Goal: Task Accomplishment & Management: Manage account settings

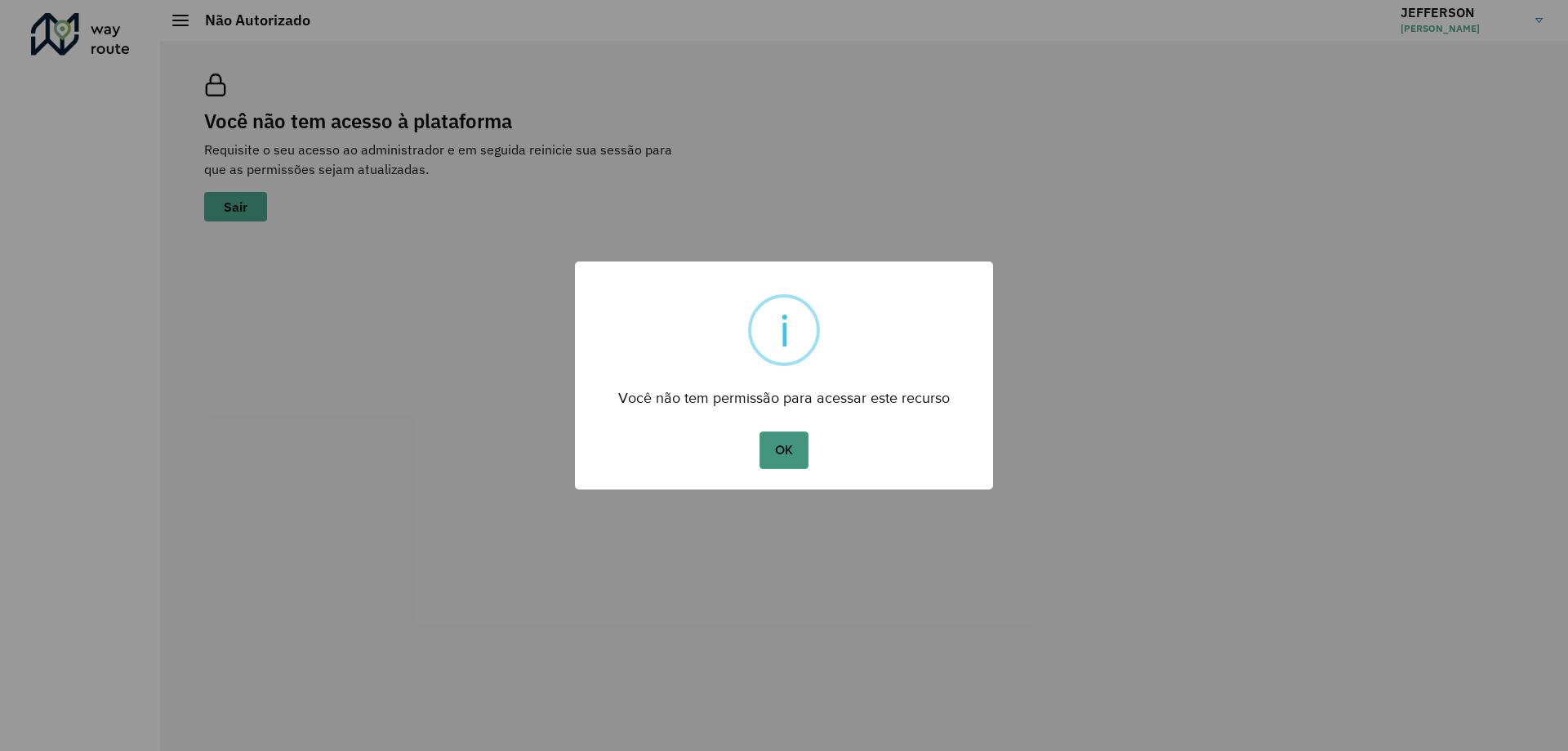
click at [775, 452] on button "OK" at bounding box center [783, 450] width 48 height 38
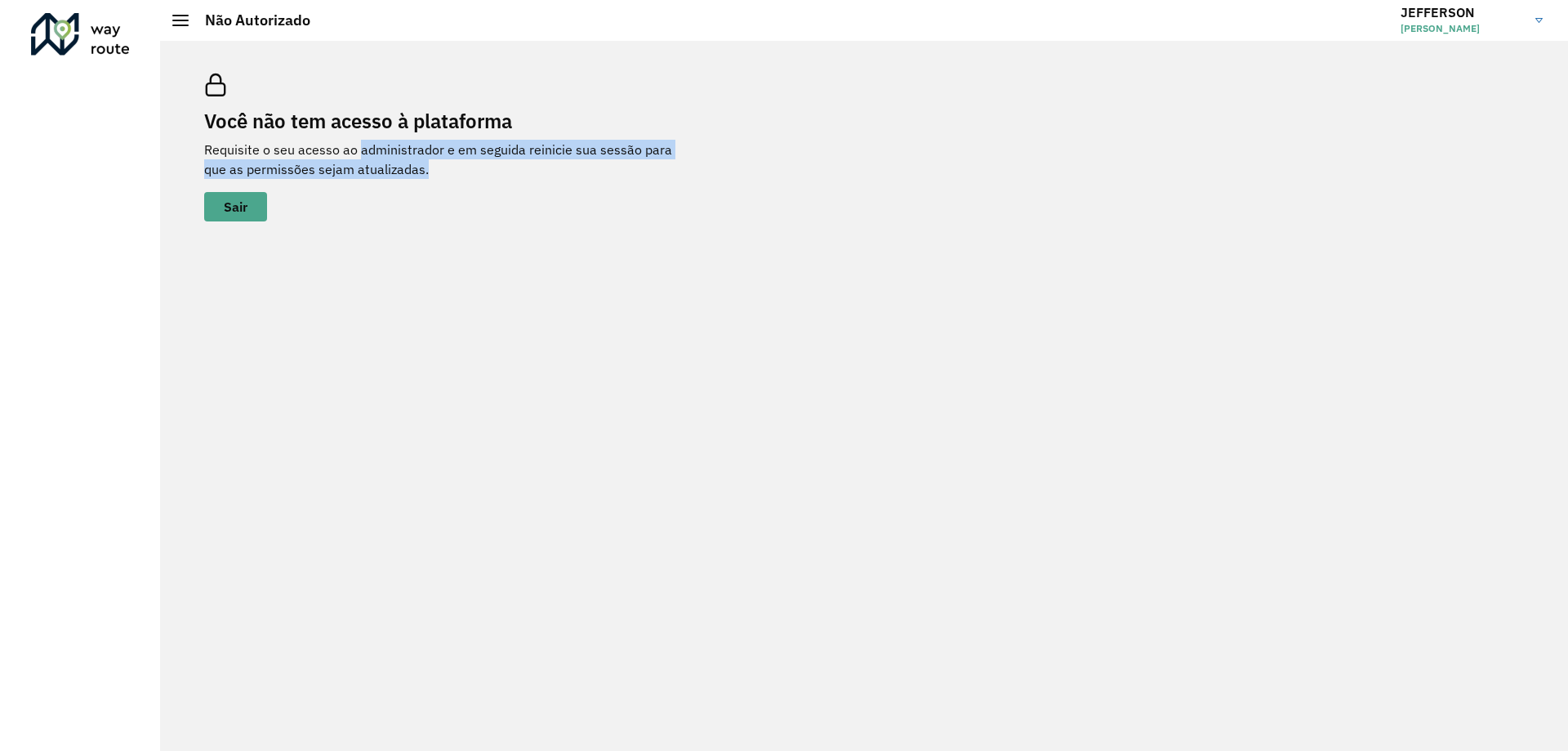
drag, startPoint x: 357, startPoint y: 142, endPoint x: 400, endPoint y: 163, distance: 47.9
click at [400, 163] on p "Requisite o seu acesso ao administrador e em seguida reinicie sua sessão para q…" at bounding box center [449, 159] width 490 height 39
click at [177, 19] on span at bounding box center [180, 20] width 17 height 2
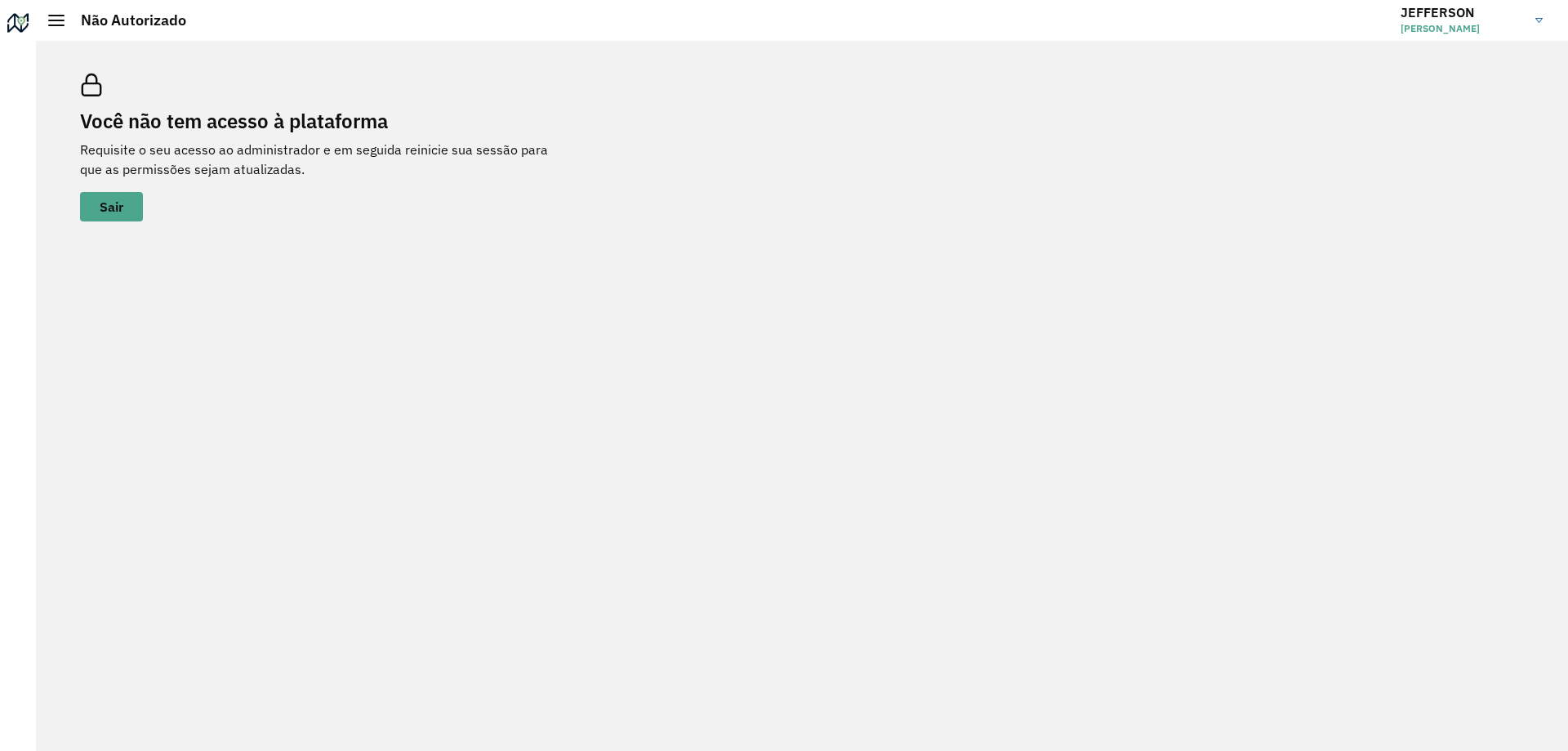
click at [1413, 34] on span "[PERSON_NAME] [PERSON_NAME] [PERSON_NAME]" at bounding box center [1462, 29] width 122 height 15
click at [1515, 131] on span at bounding box center [1515, 130] width 31 height 16
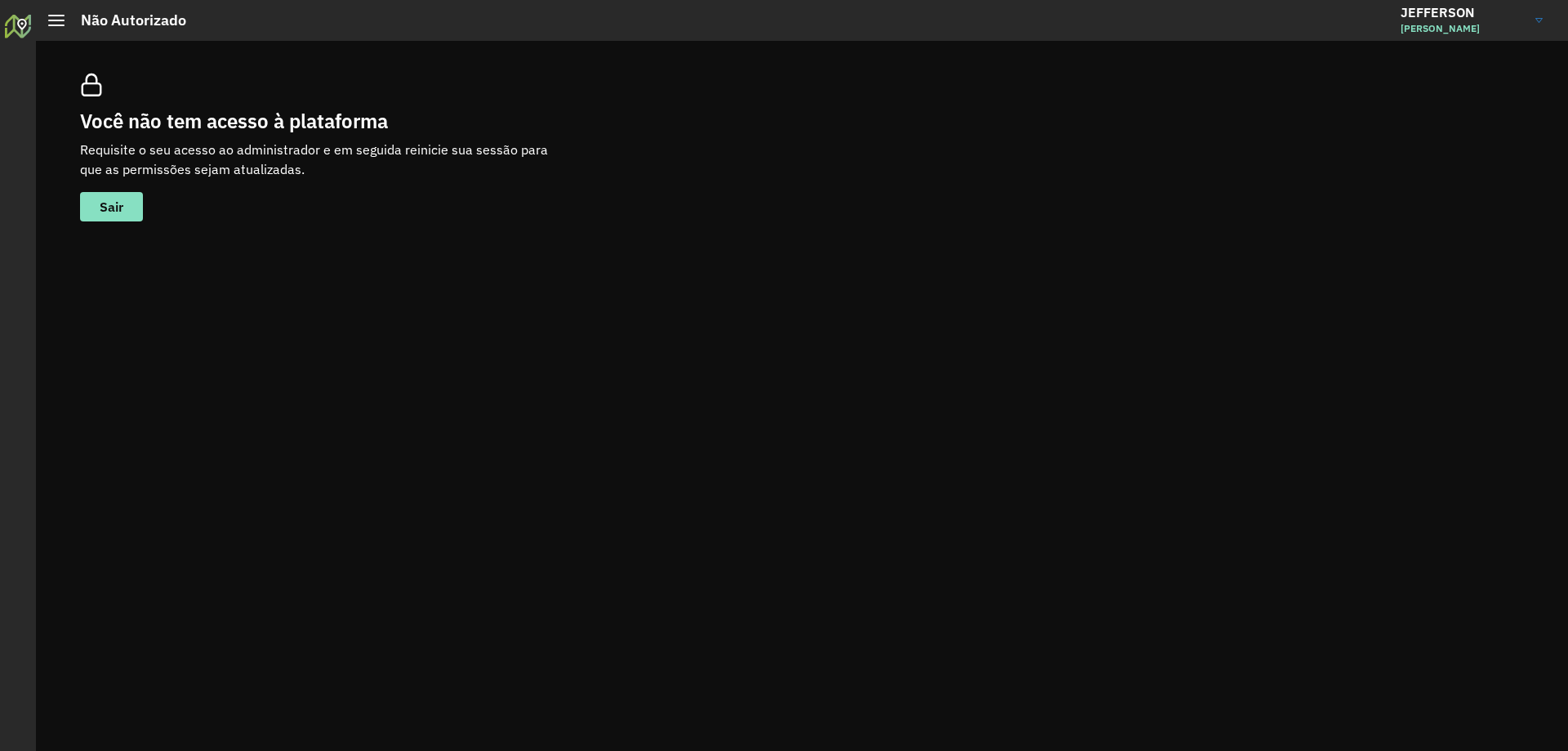
click at [54, 22] on div at bounding box center [56, 20] width 17 height 11
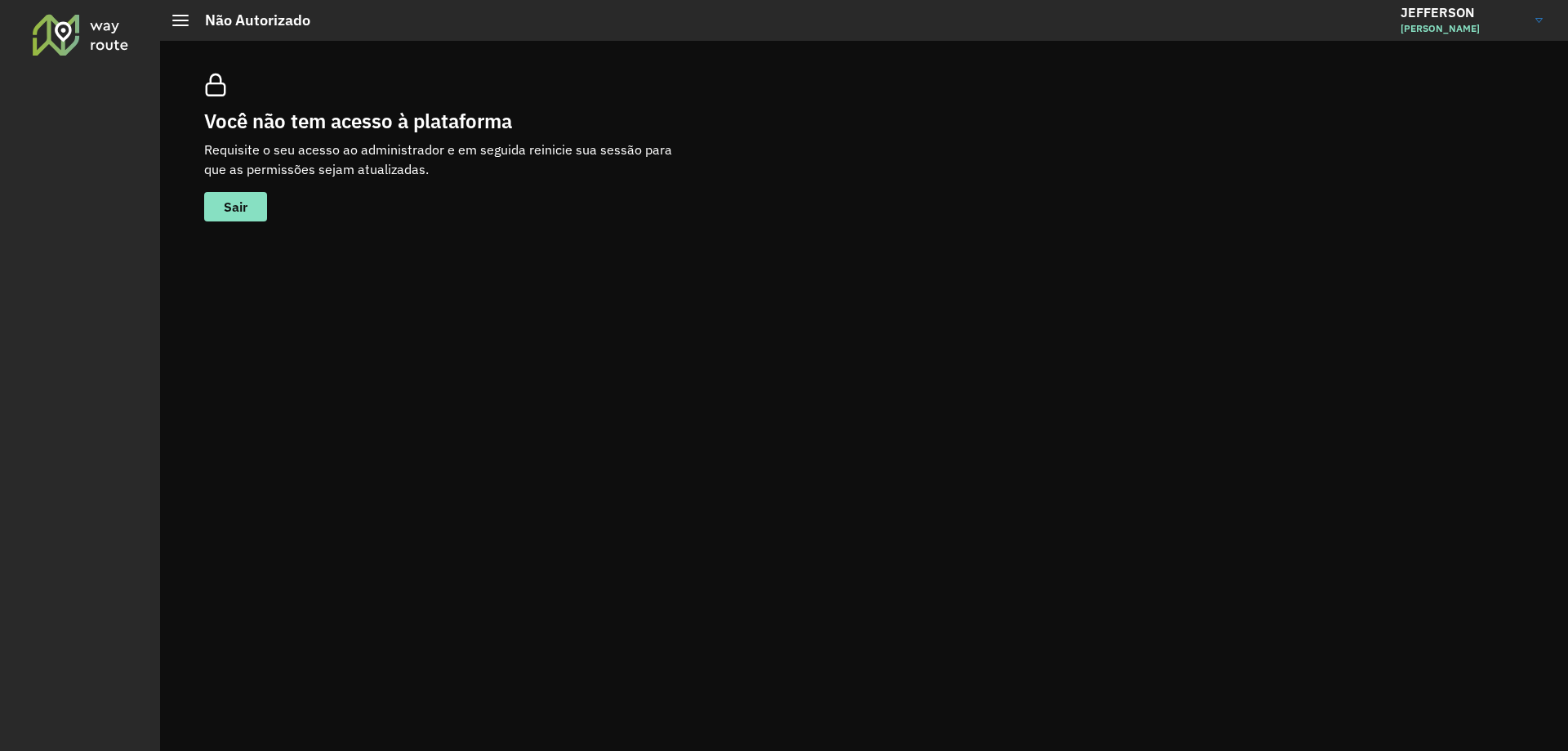
click at [59, 21] on div at bounding box center [81, 34] width 99 height 43
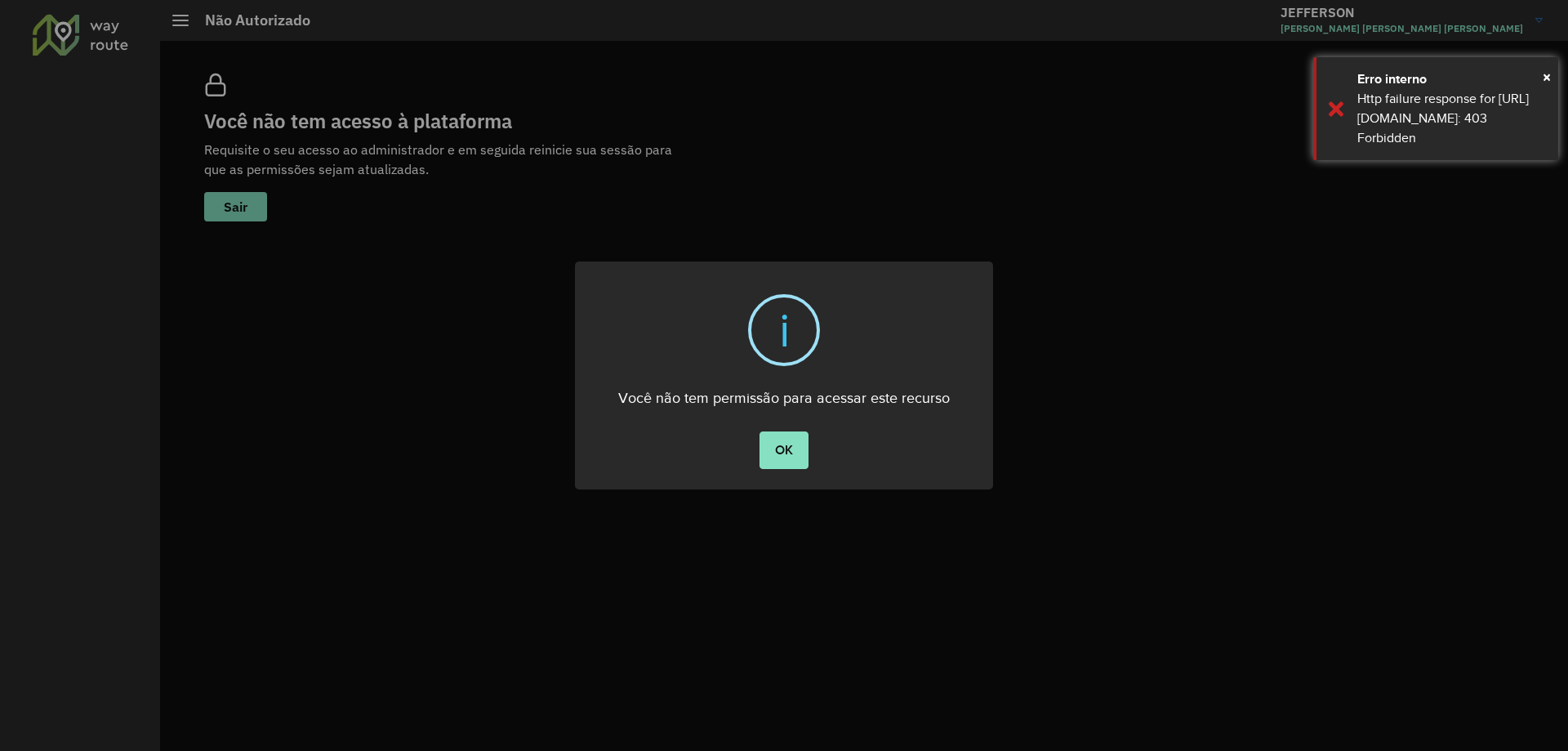
drag, startPoint x: 766, startPoint y: 461, endPoint x: 747, endPoint y: 457, distance: 19.4
click at [767, 461] on button "OK" at bounding box center [783, 450] width 48 height 38
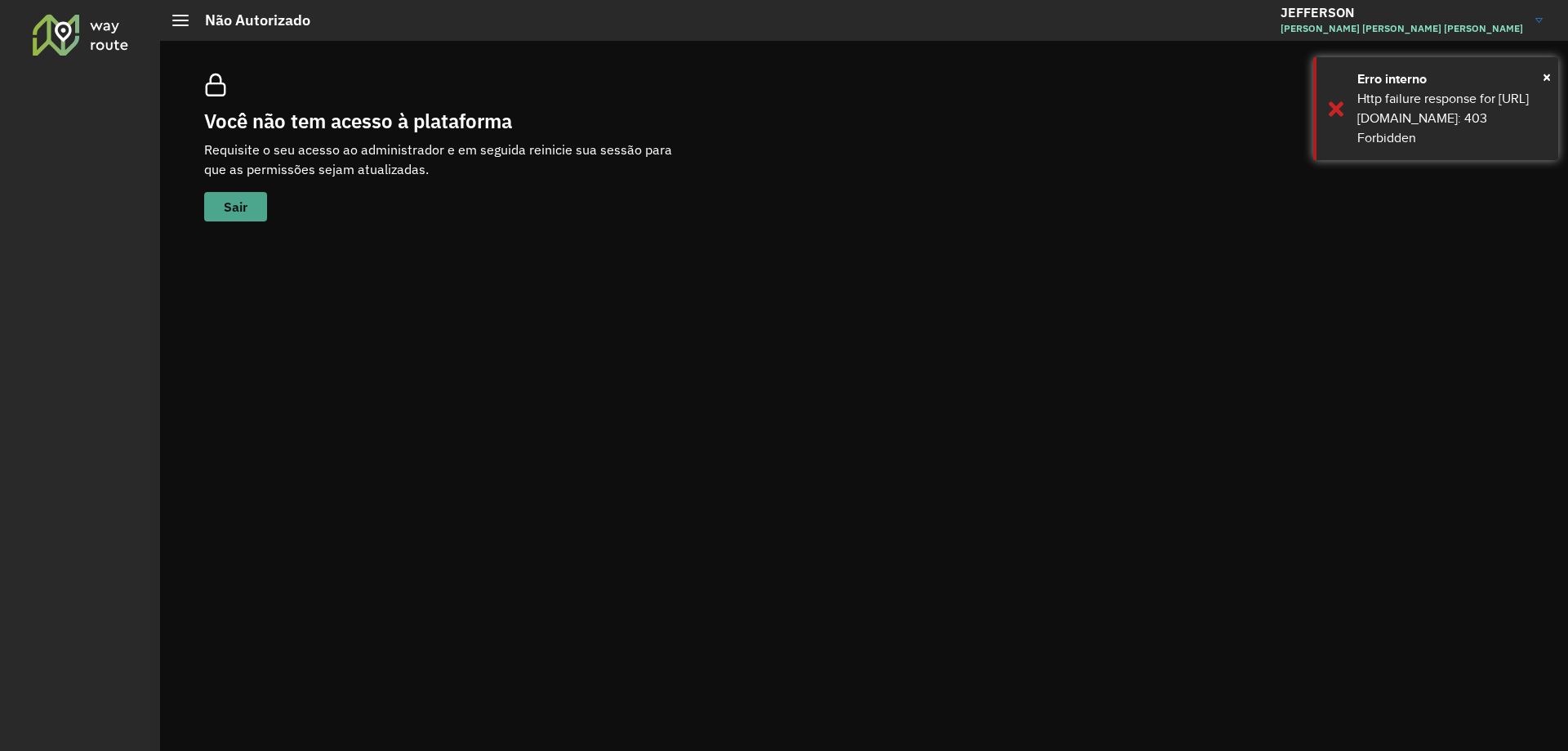
click at [225, 213] on span "Sair" at bounding box center [236, 207] width 24 height 13
